Goal: Task Accomplishment & Management: Manage account settings

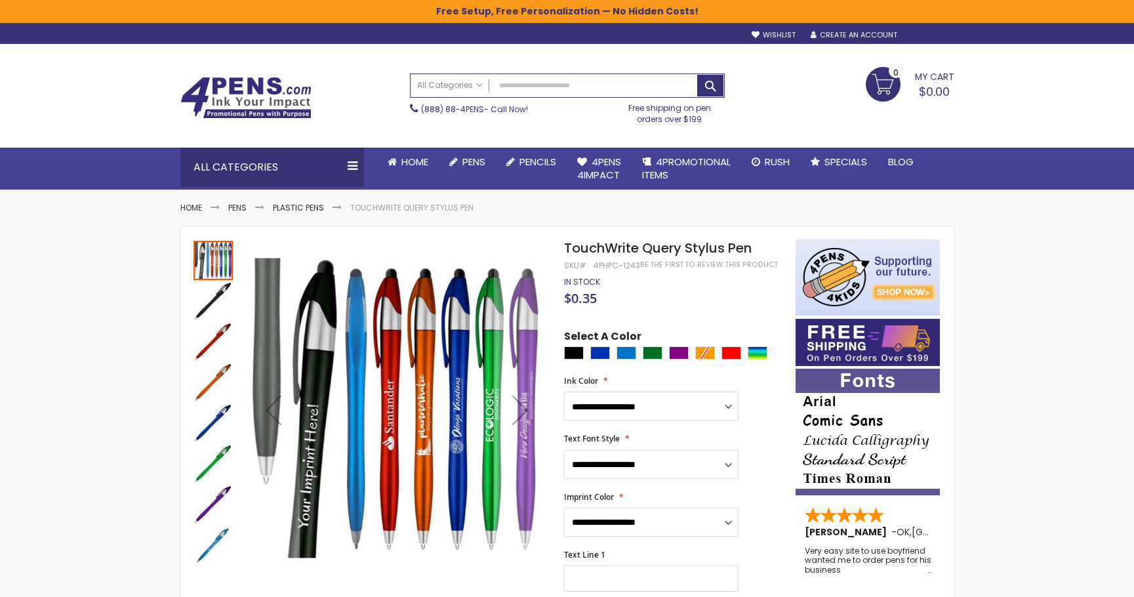
type input "**********"
click at [942, 34] on div "Sign In" at bounding box center [931, 36] width 43 height 10
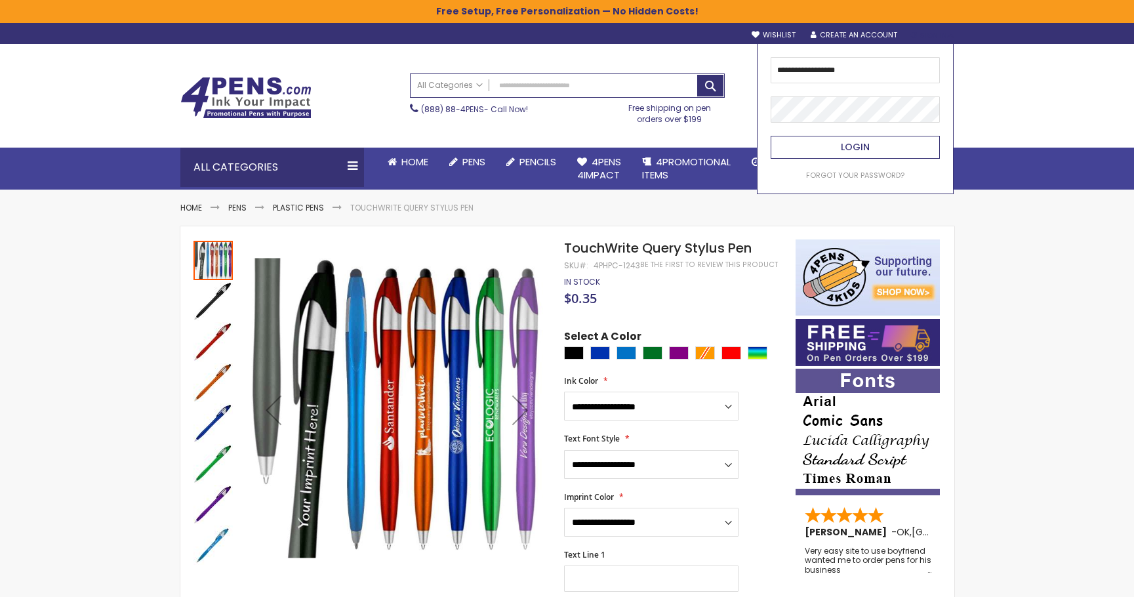
click at [868, 150] on span "Login" at bounding box center [855, 146] width 29 height 13
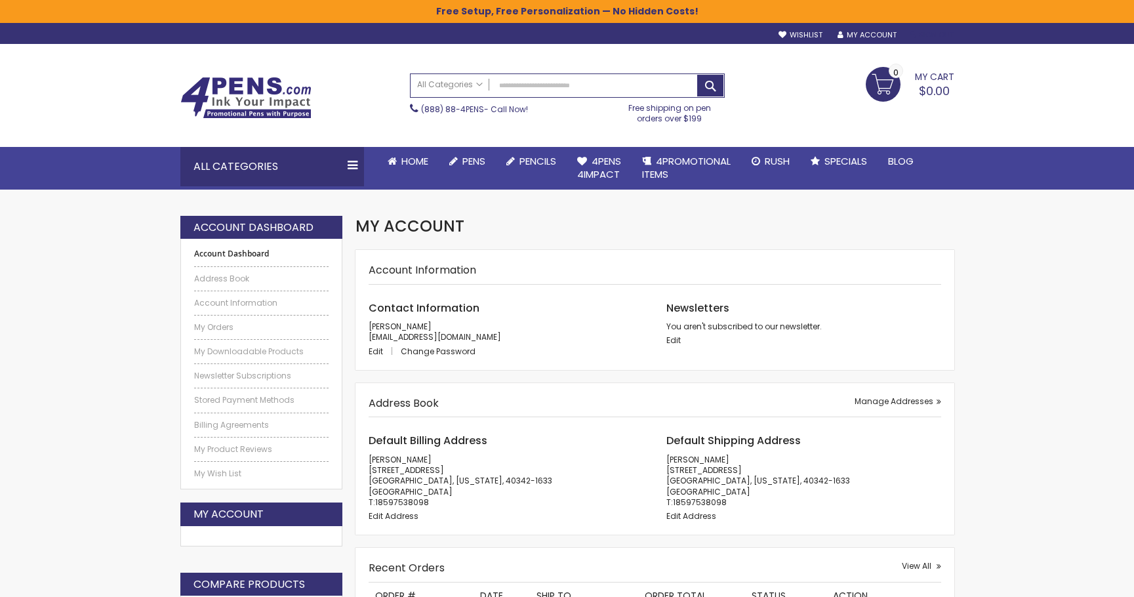
click at [938, 37] on link "Sign Out" at bounding box center [932, 35] width 44 height 10
